Goal: Task Accomplishment & Management: Complete application form

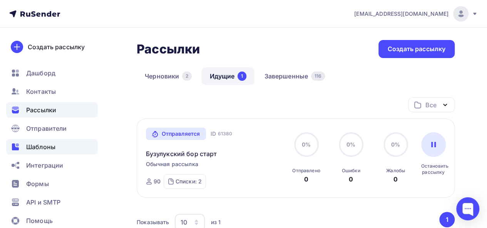
click at [42, 147] on span "Шаблоны" at bounding box center [40, 146] width 29 height 9
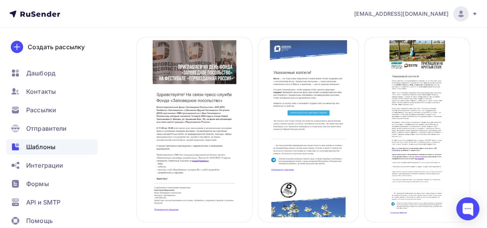
scroll to position [498, 0]
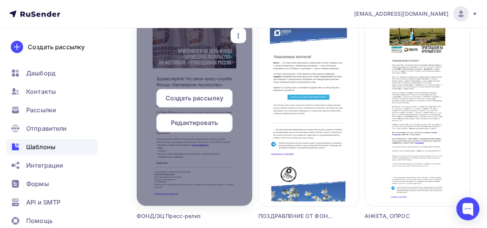
click at [188, 100] on span "Создать рассылку" at bounding box center [194, 97] width 58 height 9
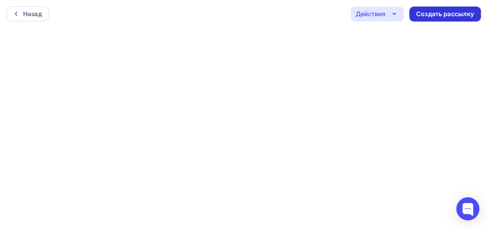
click at [439, 14] on div "Создать рассылку" at bounding box center [445, 14] width 58 height 9
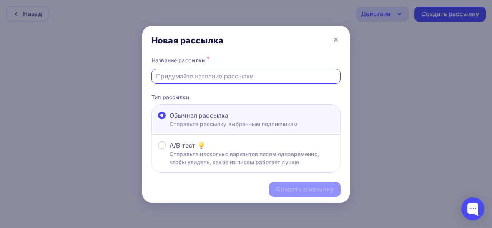
drag, startPoint x: 167, startPoint y: 77, endPoint x: 296, endPoint y: 74, distance: 128.9
click at [296, 74] on input "text" at bounding box center [246, 76] width 180 height 9
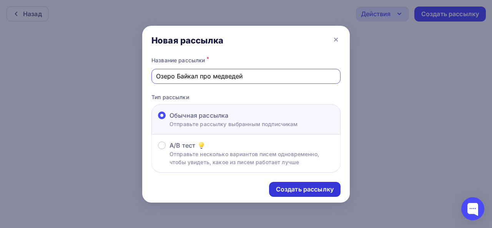
type input "Озеро Байкал про медведей"
click at [288, 186] on div "Создать рассылку" at bounding box center [305, 189] width 58 height 9
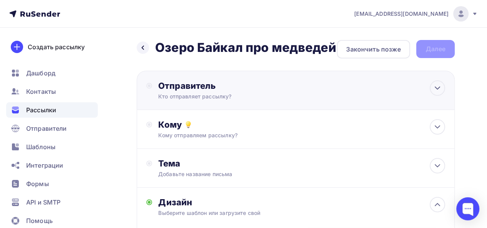
click at [232, 89] on div "Отправитель" at bounding box center [241, 85] width 167 height 11
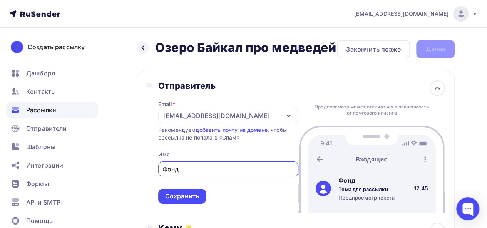
paste input "«БИТЦЕВСКИЙ ЛЕС»"
drag, startPoint x: 184, startPoint y: 168, endPoint x: 242, endPoint y: 168, distance: 57.7
click at [242, 168] on input "Фонд «БИТЦЕВСКИЙ ЛЕС»" at bounding box center [227, 169] width 131 height 9
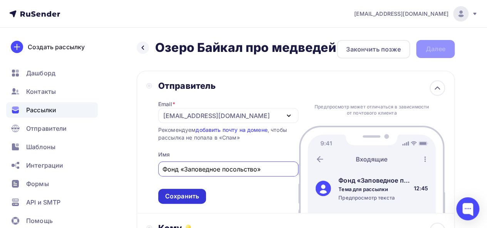
type input "Фонд «Заповедное посольство»"
click at [187, 199] on div "Сохранить" at bounding box center [182, 196] width 34 height 9
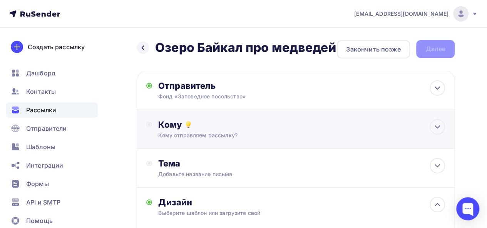
click at [197, 127] on div "Кому" at bounding box center [301, 124] width 287 height 11
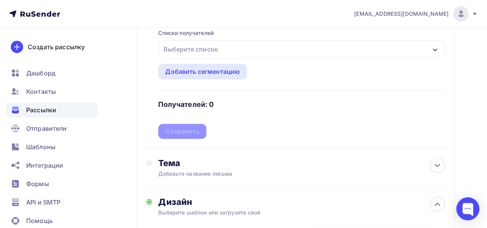
click at [320, 49] on div "Выберите список" at bounding box center [301, 49] width 286 height 18
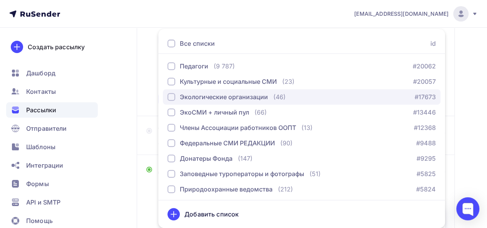
click at [168, 96] on div "button" at bounding box center [171, 97] width 8 height 8
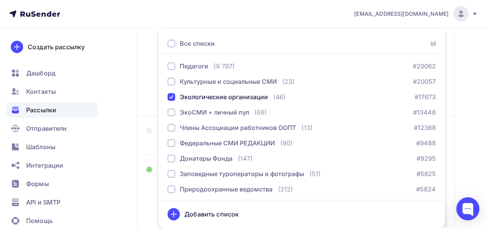
scroll to position [17, 0]
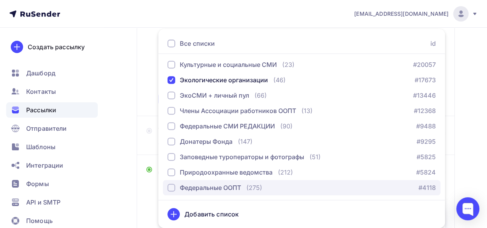
click at [175, 186] on div "button" at bounding box center [171, 188] width 8 height 8
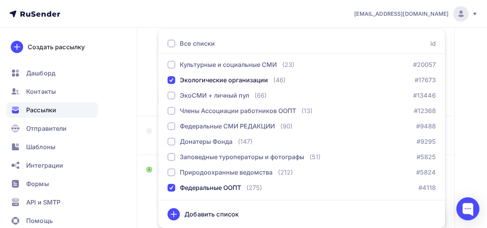
click at [121, 94] on div "Назад Озеро Байкал про медведей Озеро Байкал про медведей Закончить позже Далее…" at bounding box center [243, 149] width 487 height 528
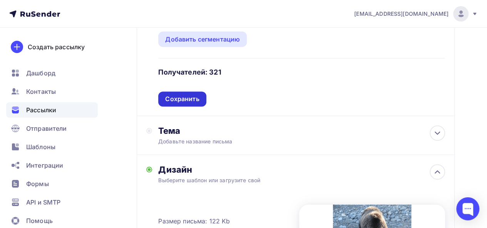
click at [180, 104] on div "Сохранить" at bounding box center [182, 99] width 48 height 15
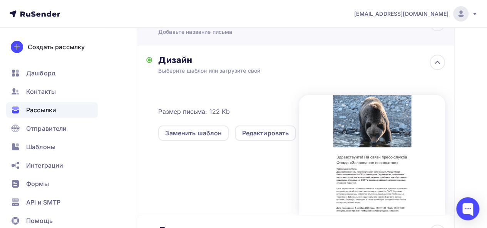
click at [212, 29] on div "Добавьте название письма" at bounding box center [226, 32] width 137 height 8
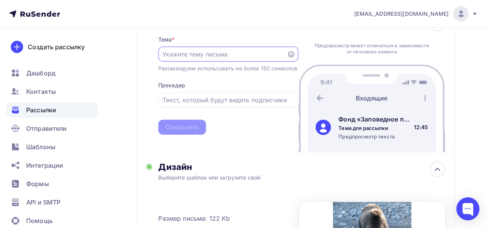
scroll to position [0, 0]
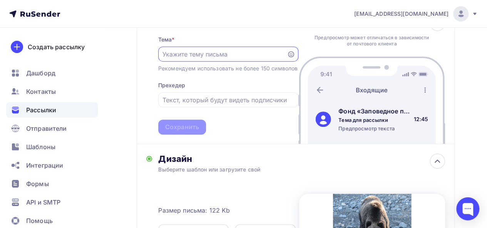
paste input "приглашает вас принять участие в онлайн обсуждении проблематики обращения с пищ…"
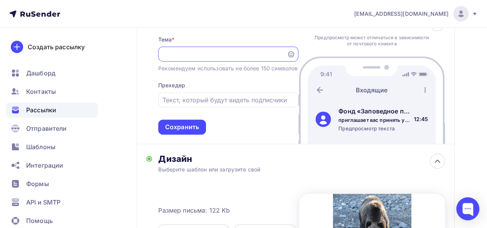
click at [166, 58] on input "приглашает вас принять участие в онлайн обсуждении проблематики обращения с пищ…" at bounding box center [222, 54] width 120 height 9
drag, startPoint x: 225, startPoint y: 54, endPoint x: 193, endPoint y: 56, distance: 31.6
click at [193, 56] on input "приглашает вас принять участие в онлайн обсуждении проблематики обращения с пищ…" at bounding box center [222, 54] width 120 height 9
click at [170, 53] on input "приглашает вас принять участие в онлайн обсуждении выхода медведей на запах пищ…" at bounding box center [222, 54] width 120 height 9
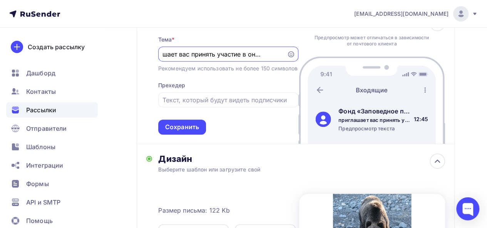
scroll to position [0, 0]
click at [205, 57] on input "Приглашает вас принять участие в онлайн обсуждении выхода медведей на запах пищ…" at bounding box center [222, 54] width 120 height 9
click at [265, 55] on input "Приглашаем принять участие в онлайн обсуждении выхода медведей на запах пищевых…" at bounding box center [222, 54] width 120 height 9
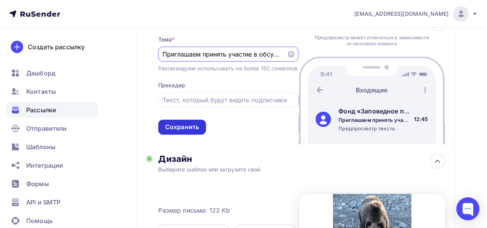
type input "Приглашаем принять участие в обсуждении выхода медведей на запах пищевых отходо…"
click at [181, 132] on div "Сохранить" at bounding box center [182, 127] width 34 height 9
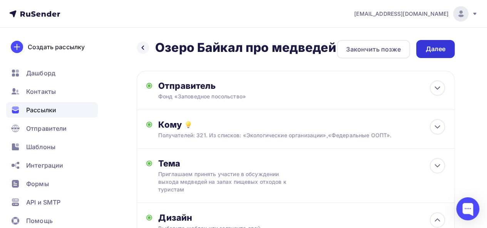
click at [432, 45] on div "Далее" at bounding box center [435, 49] width 20 height 9
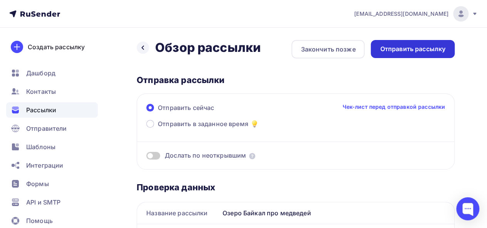
click at [429, 48] on div "Отправить рассылку" at bounding box center [412, 49] width 65 height 9
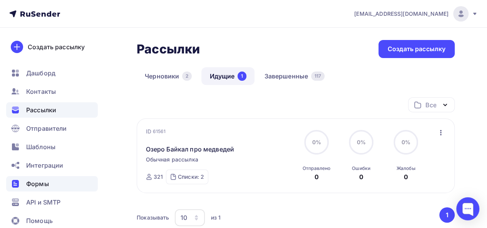
click at [29, 184] on span "Формы" at bounding box center [37, 183] width 23 height 9
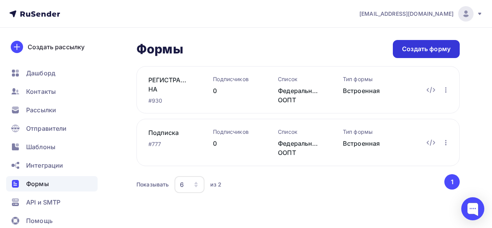
click at [435, 48] on div "Создать форму" at bounding box center [426, 49] width 48 height 9
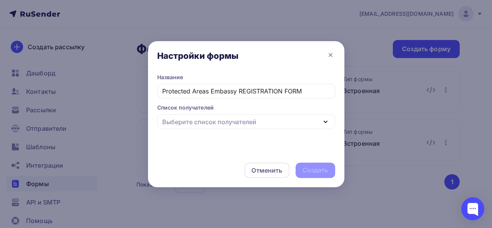
click at [220, 123] on div "Выберите список получателей" at bounding box center [209, 121] width 94 height 9
type input "Protected Areas Embassy REGISTRATION FORM"
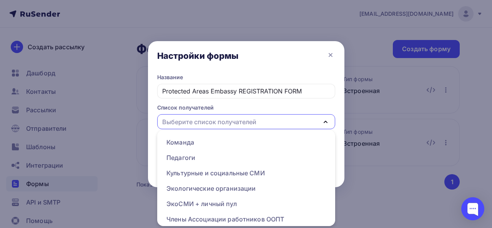
click at [252, 68] on div "Настройки формы" at bounding box center [246, 57] width 197 height 32
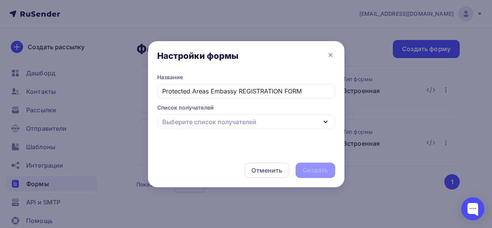
click at [233, 120] on div "Выберите список получателей" at bounding box center [209, 121] width 94 height 9
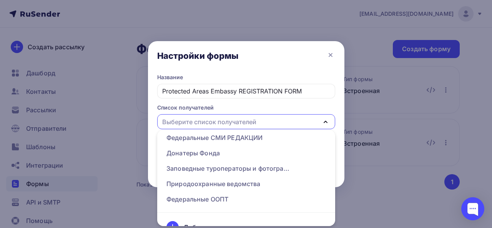
scroll to position [112, 0]
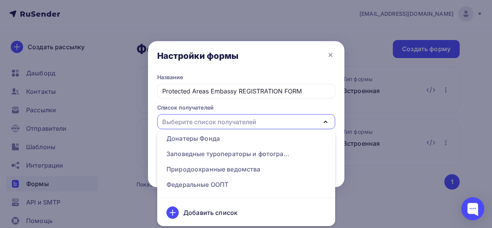
click at [228, 212] on div "Добавить список" at bounding box center [210, 212] width 54 height 9
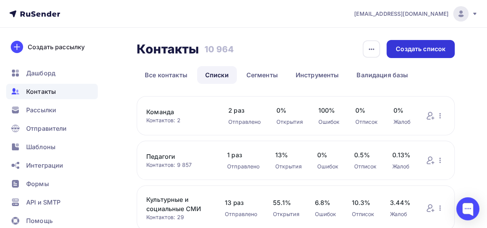
click at [429, 49] on div "Создать список" at bounding box center [420, 49] width 50 height 9
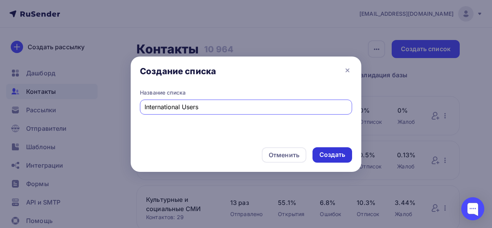
type input "International Users"
click at [332, 155] on div "Создать" at bounding box center [333, 154] width 26 height 9
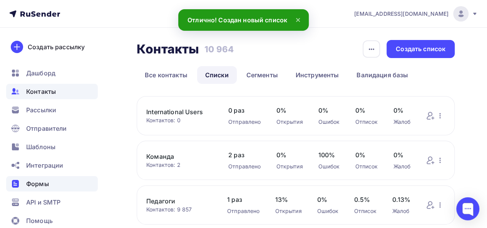
click at [45, 184] on span "Формы" at bounding box center [37, 183] width 23 height 9
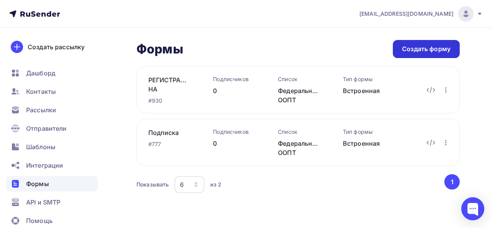
click at [416, 51] on div "Создать форму" at bounding box center [426, 49] width 48 height 9
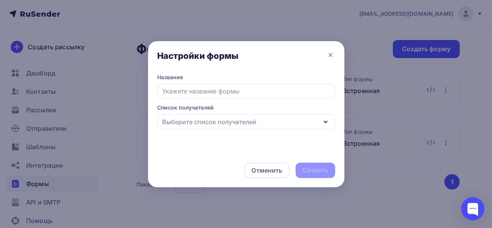
click at [181, 95] on input "text" at bounding box center [246, 91] width 178 height 15
click at [207, 123] on div "Выберите список получателей" at bounding box center [209, 121] width 94 height 9
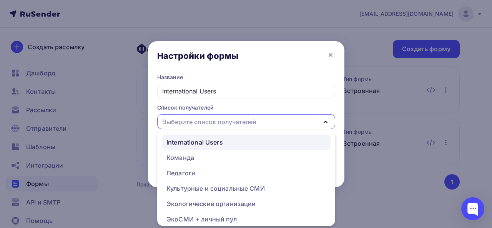
click at [241, 139] on div "International Users" at bounding box center [247, 142] width 160 height 9
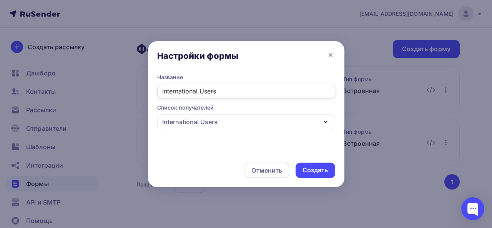
click at [228, 92] on input "International Users" at bounding box center [246, 91] width 178 height 15
type input "International Users"
click at [317, 170] on div "Создать" at bounding box center [316, 170] width 26 height 9
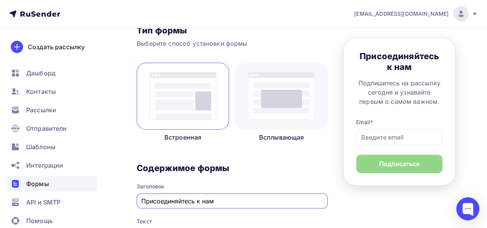
scroll to position [55, 0]
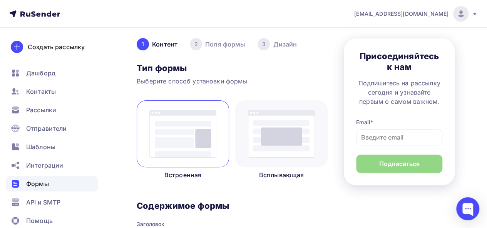
click at [281, 140] on img at bounding box center [281, 134] width 67 height 48
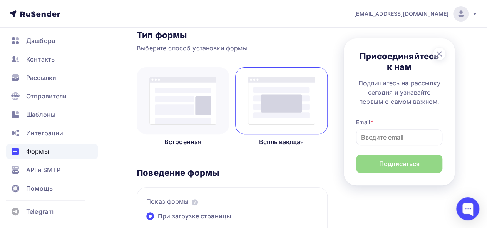
scroll to position [0, 0]
